Goal: Contribute content: Add original content to the website for others to see

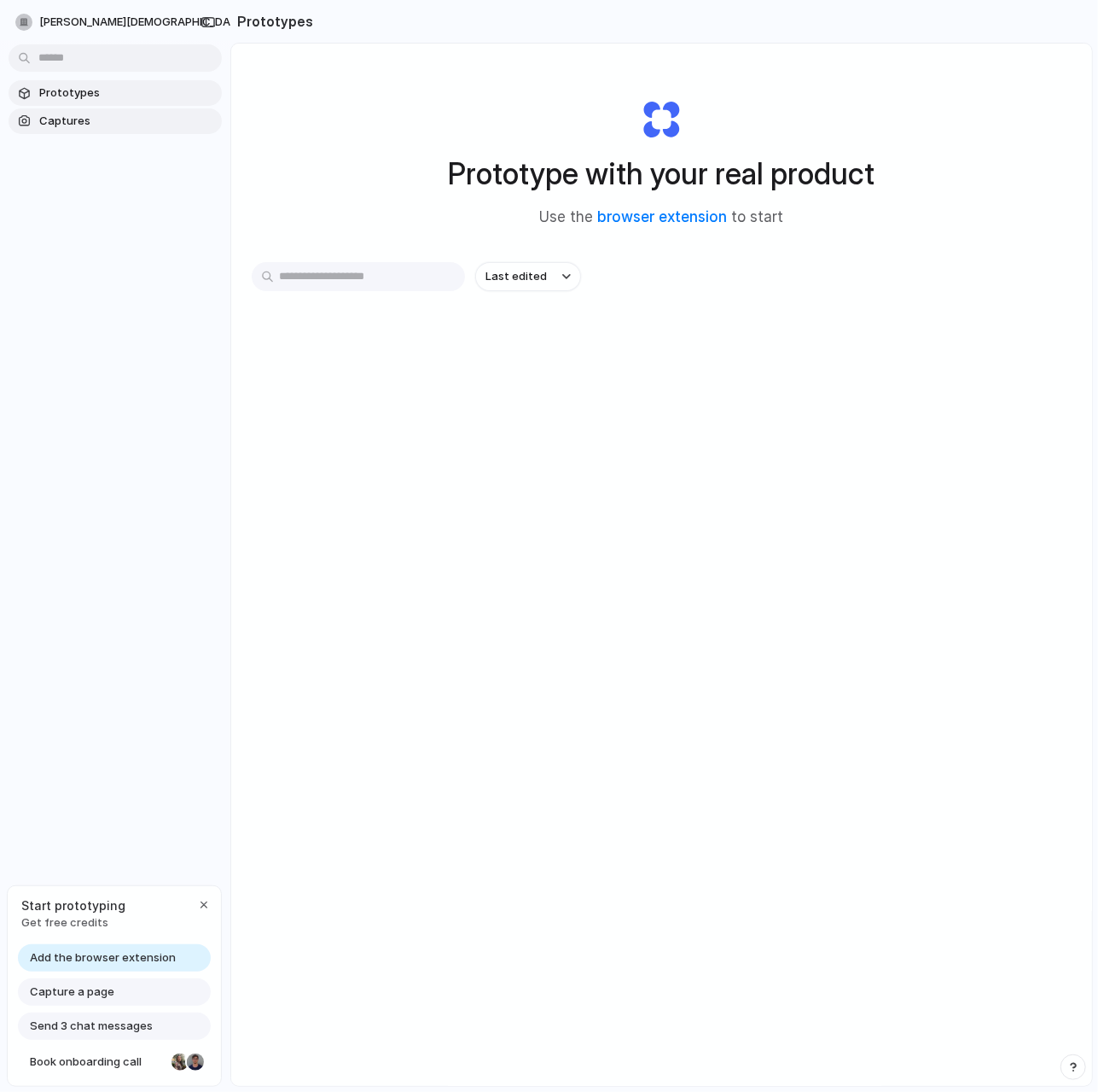
click at [103, 124] on span "Captures" at bounding box center [127, 120] width 175 height 17
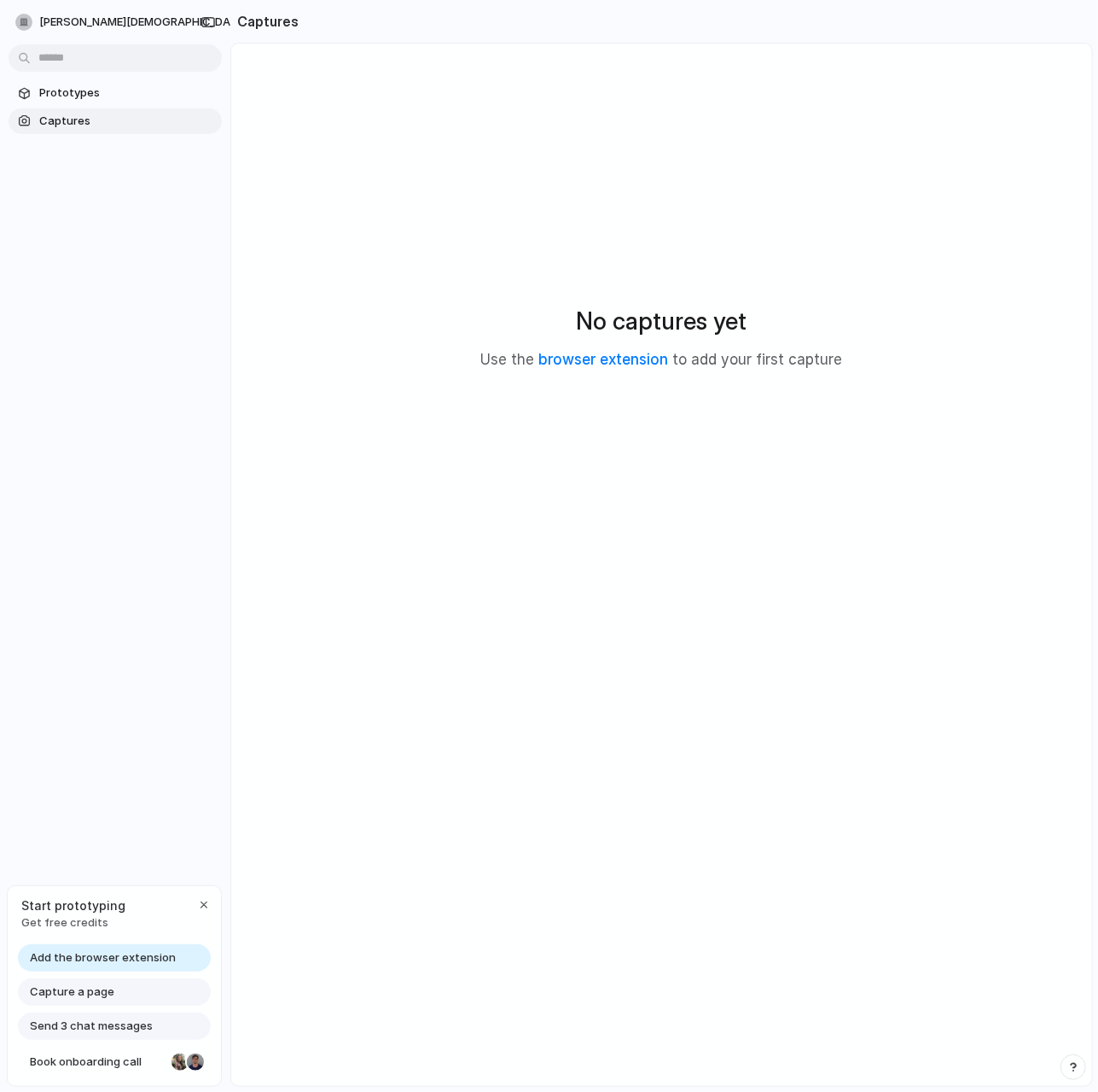
click at [75, 77] on section "Prototypes Captures" at bounding box center [115, 105] width 231 height 57
click at [588, 369] on p "Use the browser extension to add your first capture" at bounding box center [662, 360] width 362 height 22
click at [592, 363] on link "browser extension" at bounding box center [604, 359] width 130 height 17
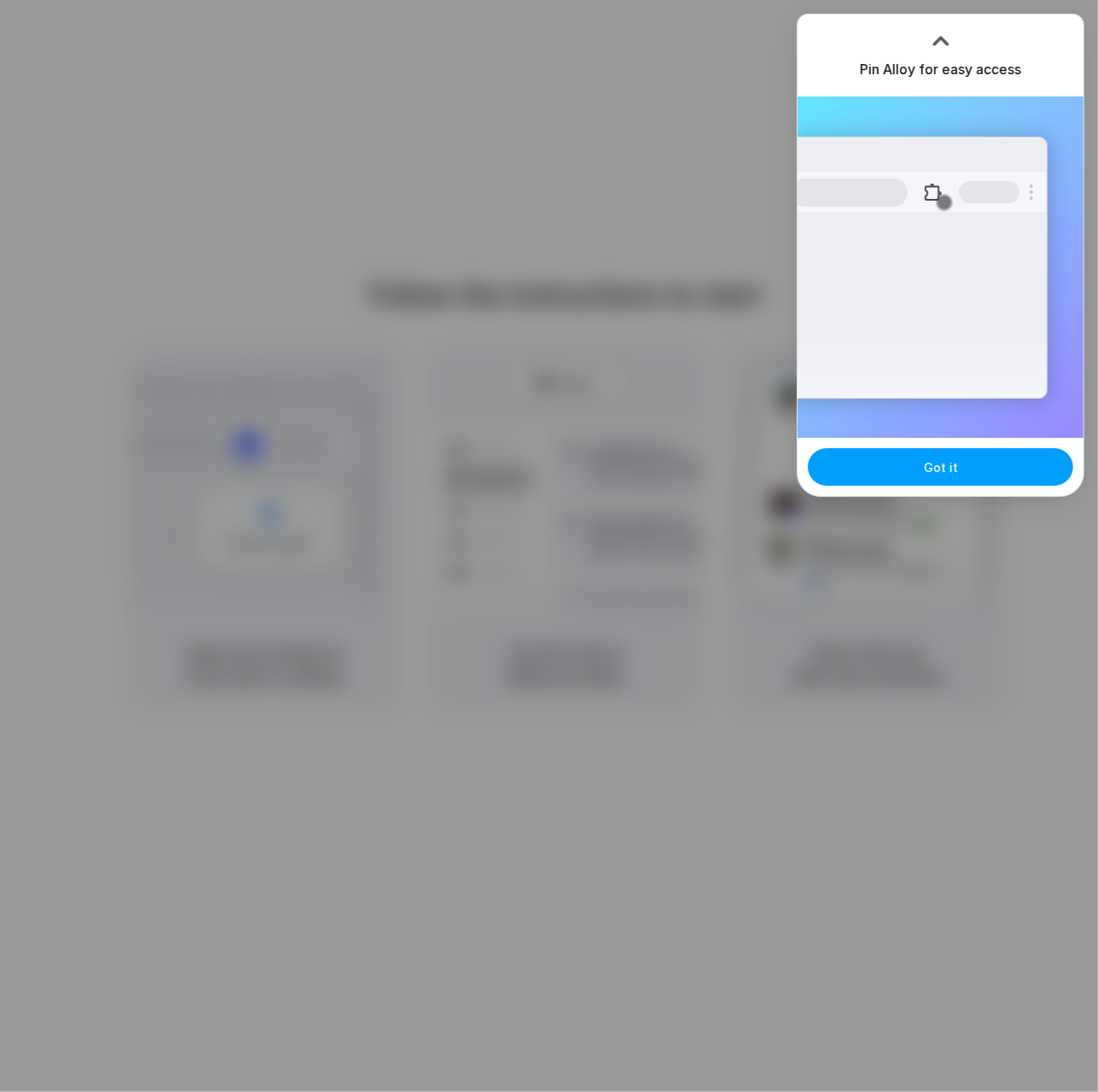
click at [911, 460] on button "Got it" at bounding box center [940, 467] width 266 height 38
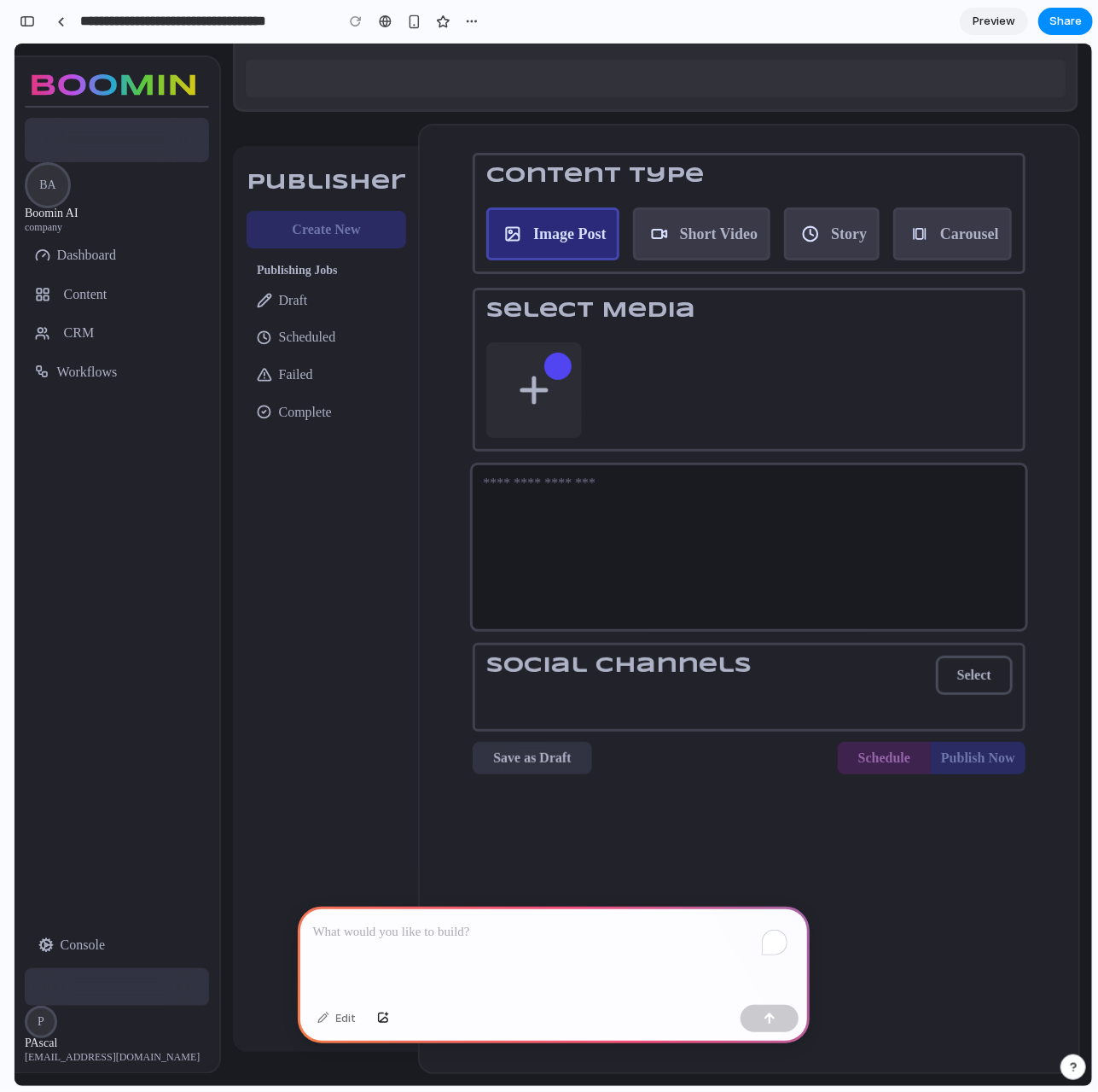
click at [467, 923] on p "To enrich screen reader interactions, please activate Accessibility in Grammarl…" at bounding box center [553, 931] width 481 height 20
click at [701, 237] on span "Short Video" at bounding box center [720, 232] width 79 height 17
click at [437, 942] on div "To enrich screen reader interactions, please activate Accessibility in Grammarl…" at bounding box center [554, 952] width 512 height 91
click at [782, 1022] on button "button" at bounding box center [770, 1017] width 58 height 27
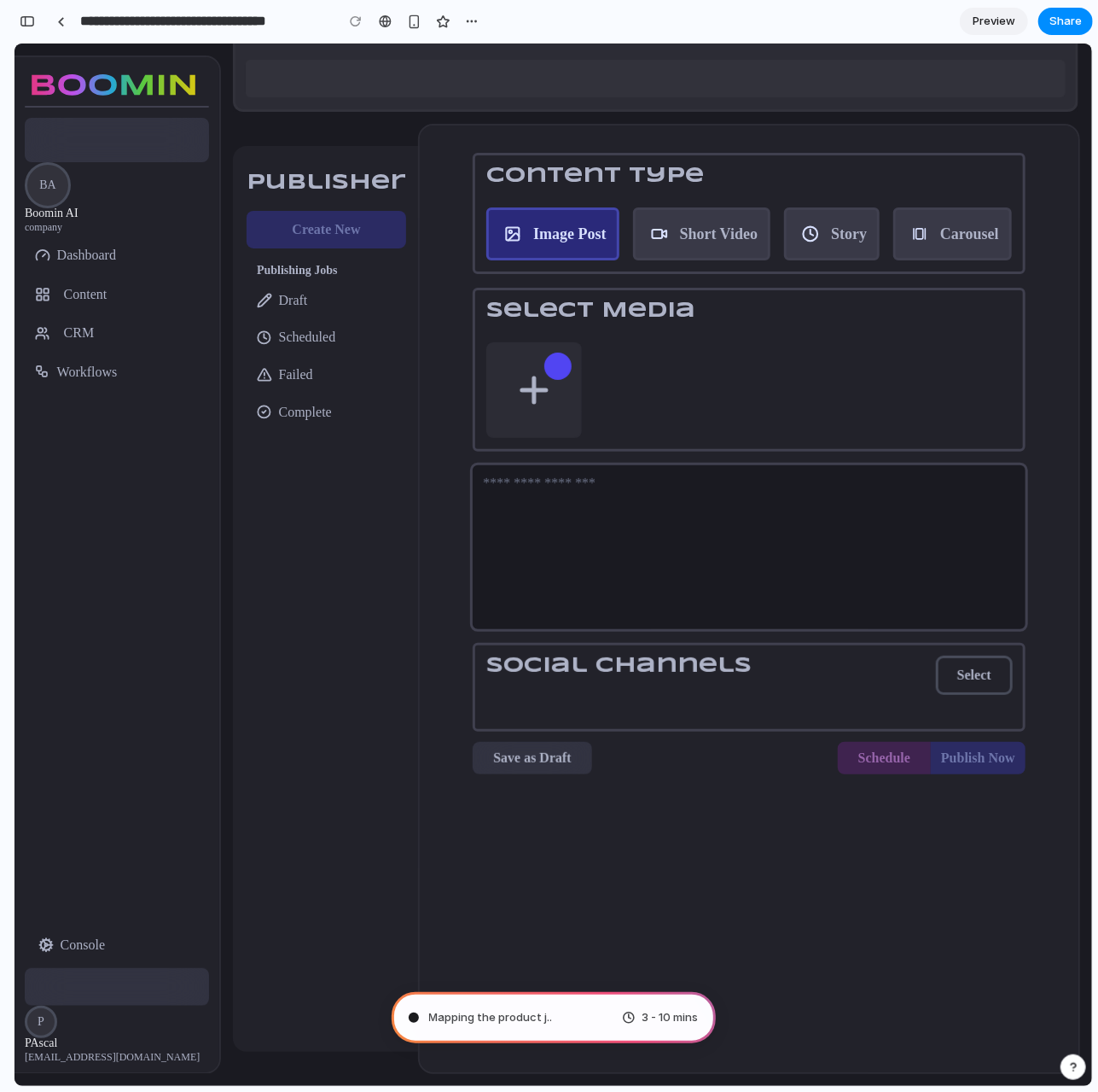
type input "**********"
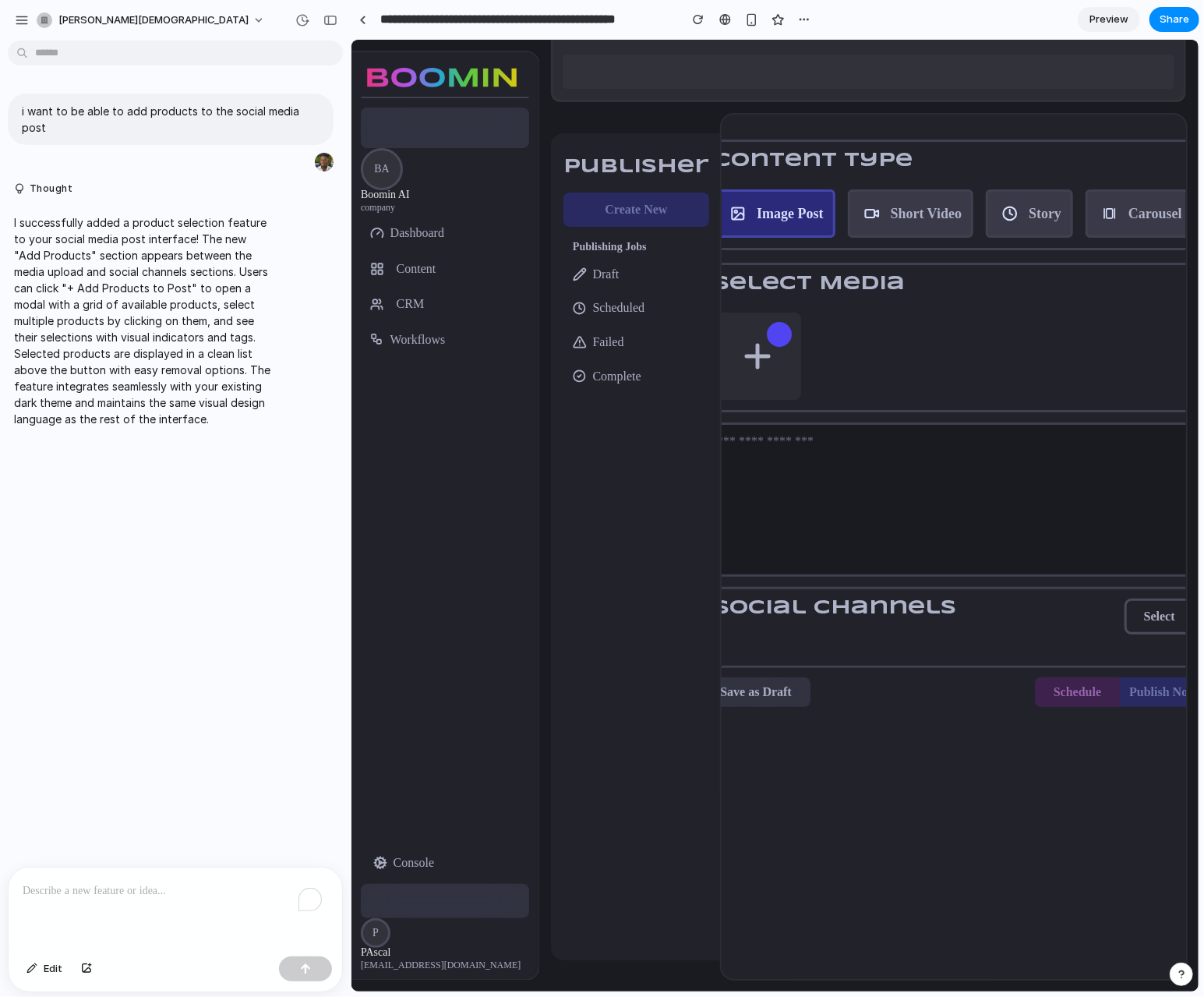
click at [72, 247] on p "I successfully added a product selection feature to your social media post inte…" at bounding box center [144, 321] width 260 height 213
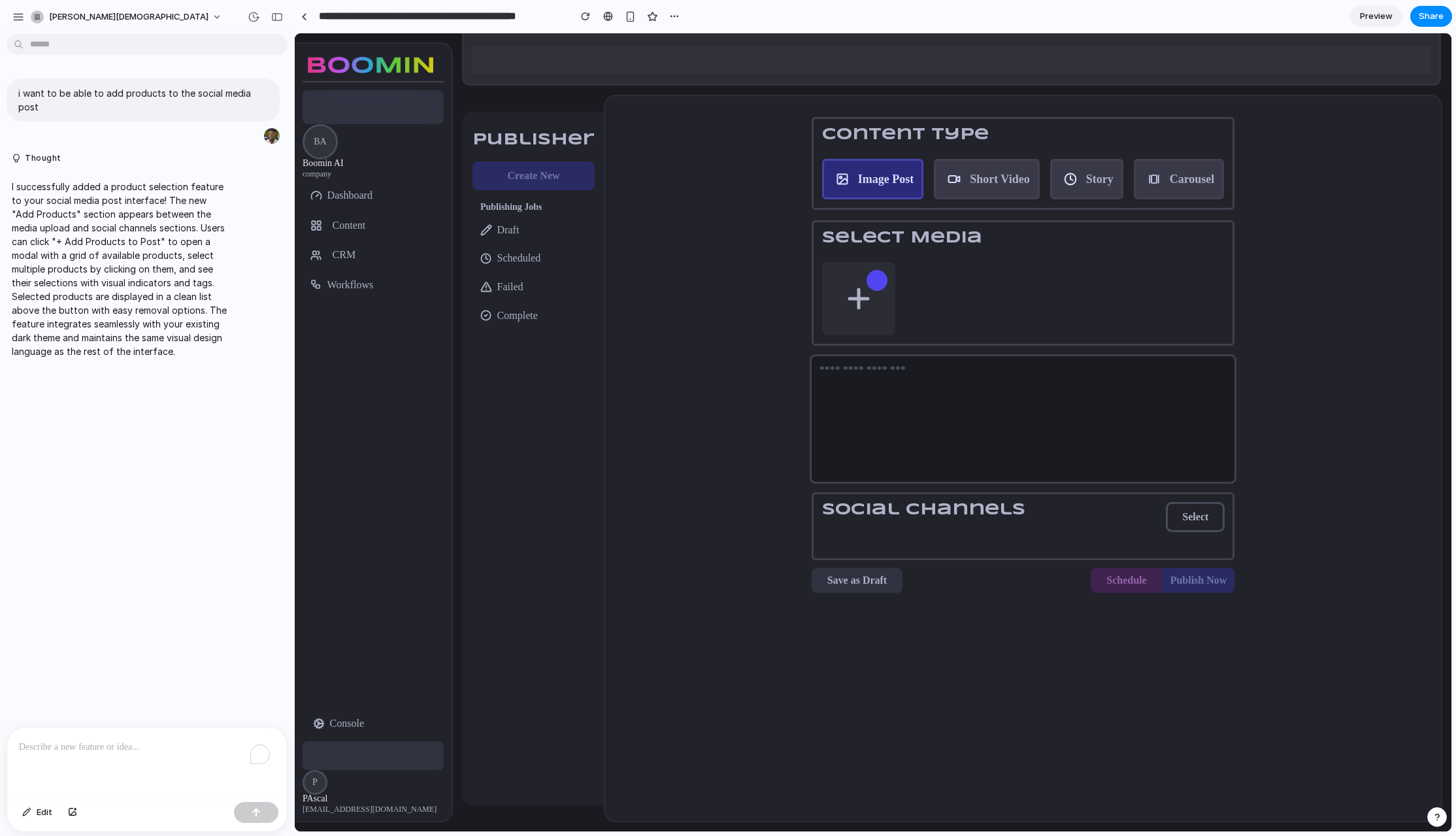
click at [294, 612] on main "Chat Preview" at bounding box center [873, 432] width 1158 height 799
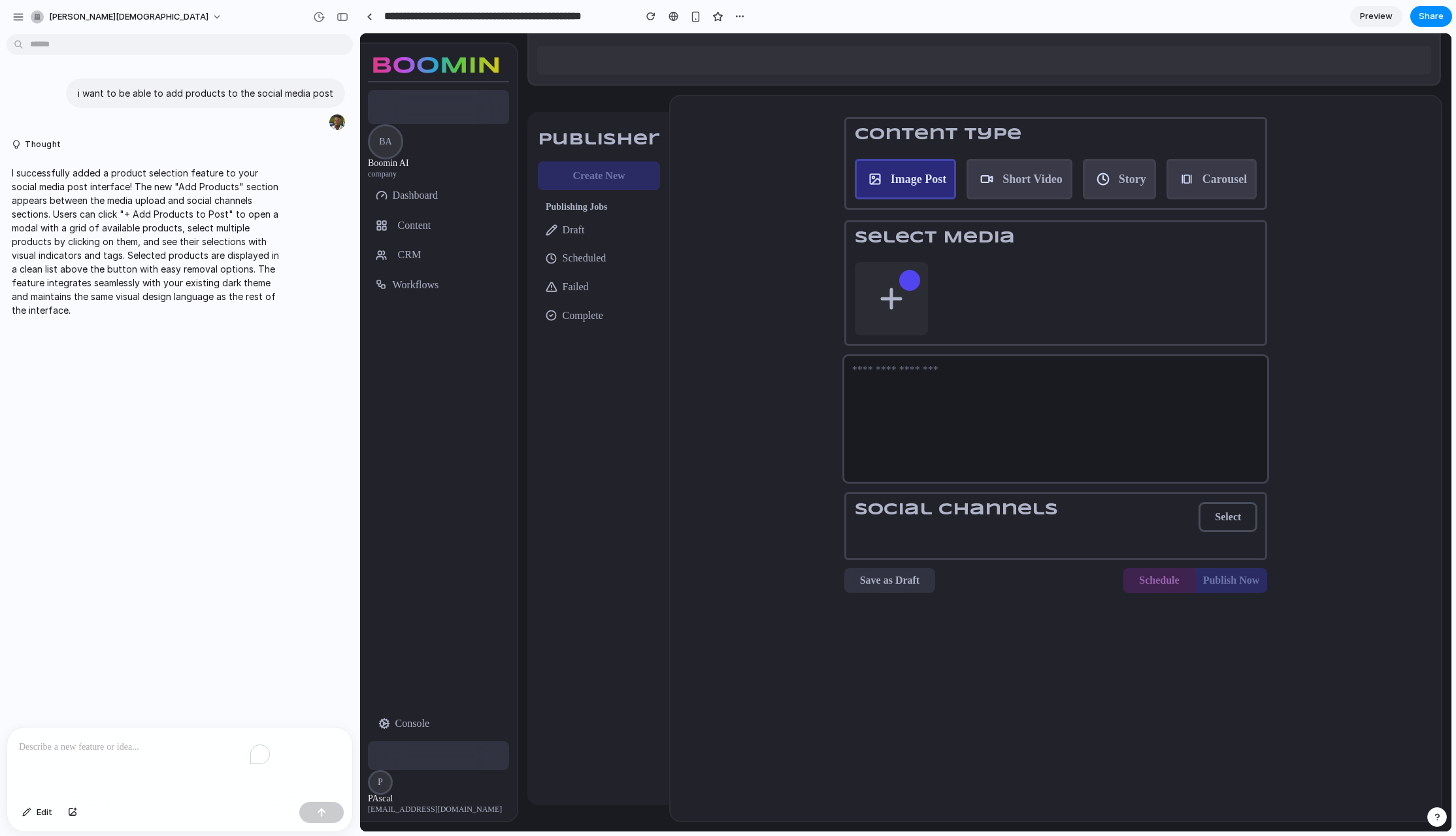
drag, startPoint x: 290, startPoint y: 610, endPoint x: 680, endPoint y: 542, distance: 395.9
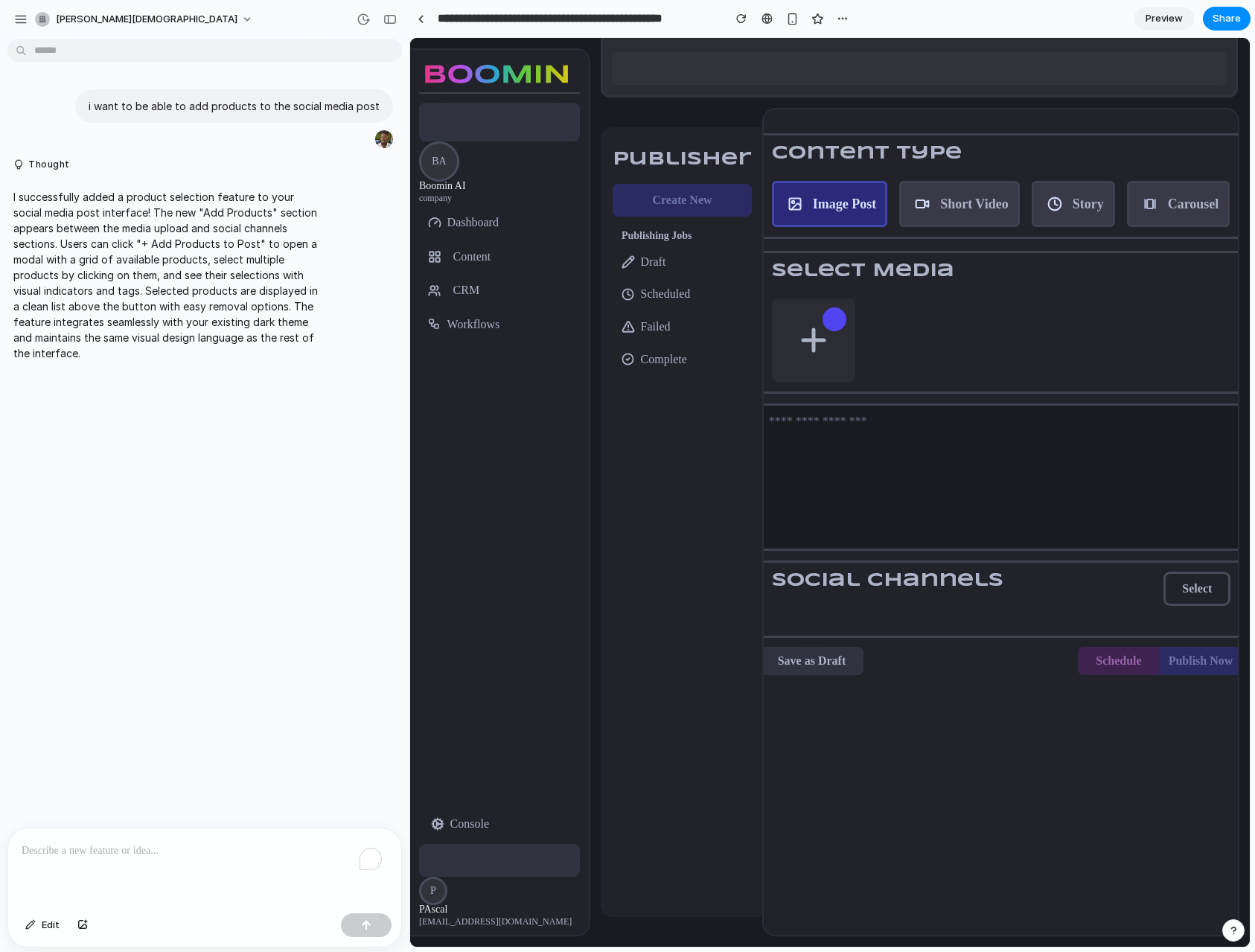
click at [138, 602] on div "i want to be able to add products to the social media post Thought I successful…" at bounding box center [200, 436] width 401 height 783
